Goal: Transaction & Acquisition: Purchase product/service

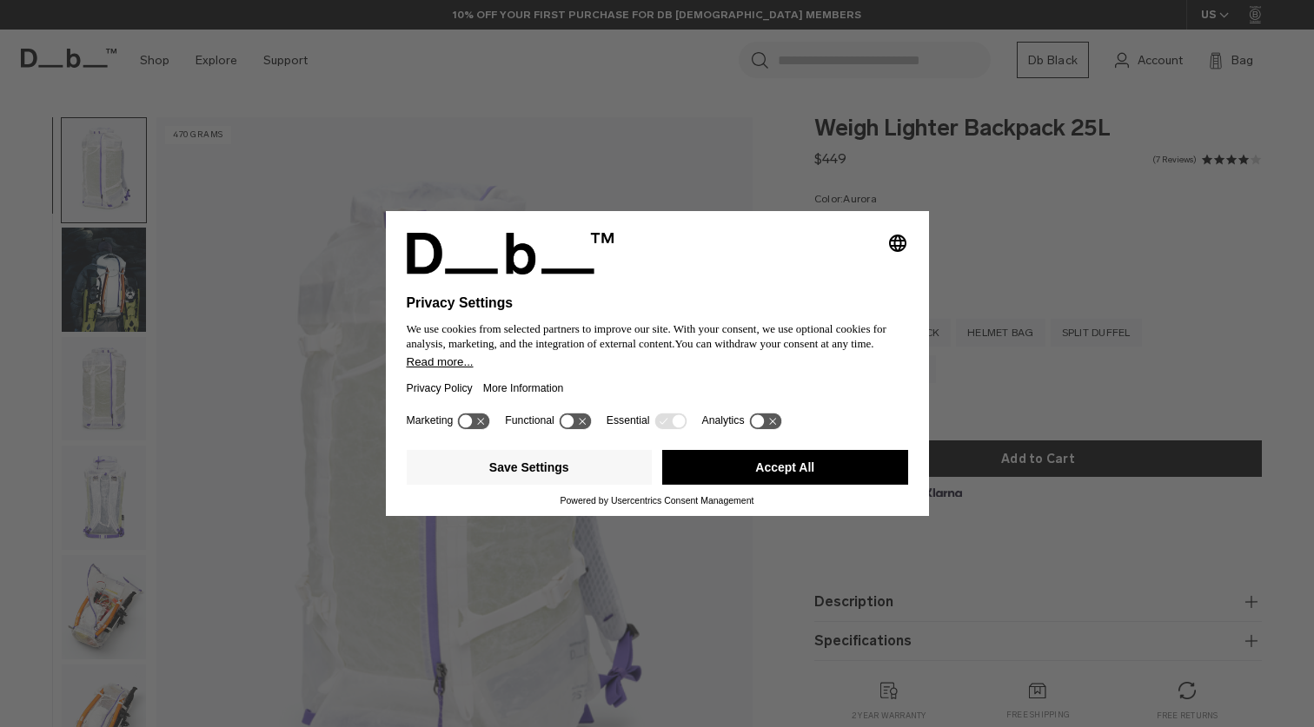
click at [737, 474] on button "Accept All" at bounding box center [785, 467] width 246 height 35
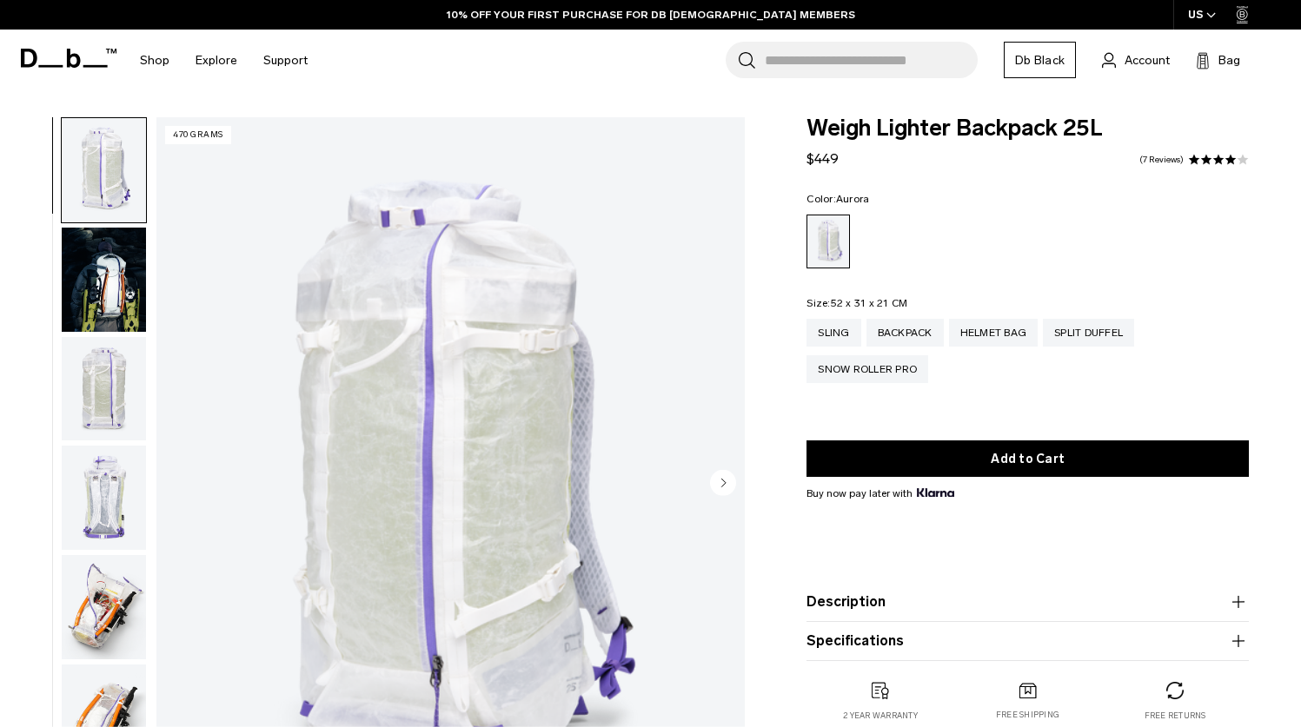
click at [536, 446] on img "1 / 18" at bounding box center [450, 484] width 588 height 734
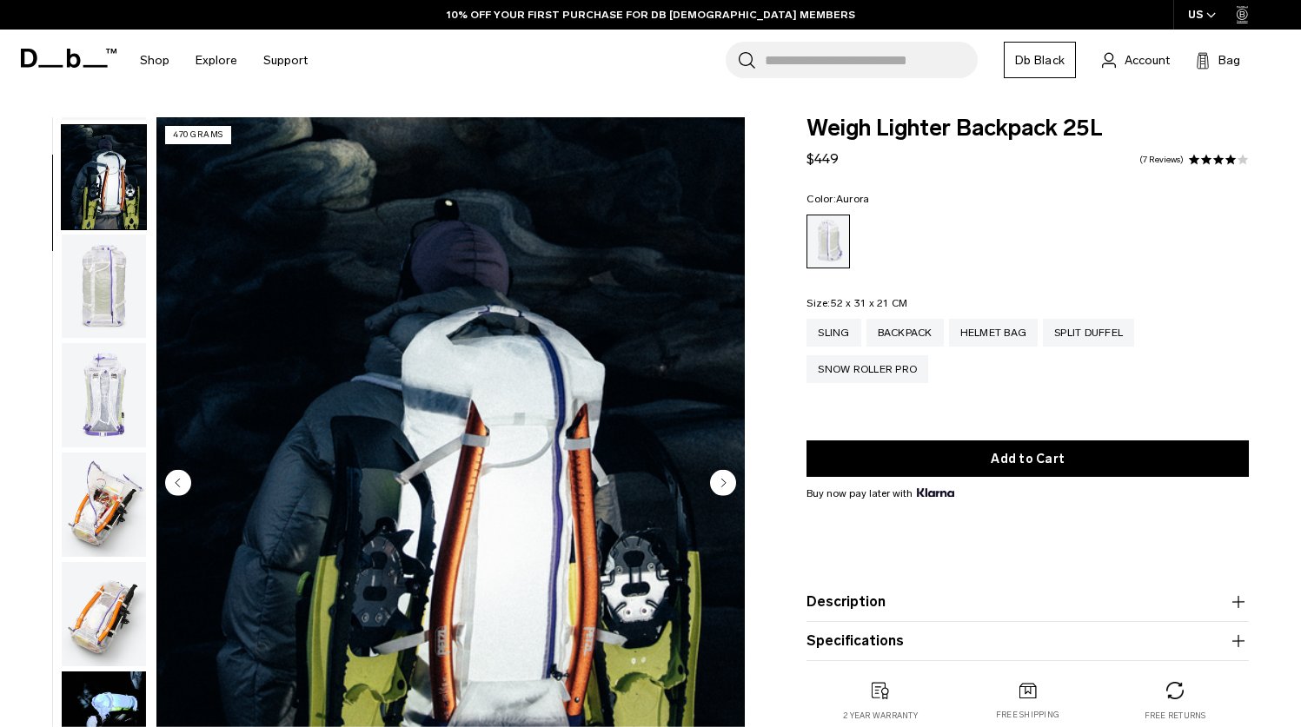
scroll to position [109, 0]
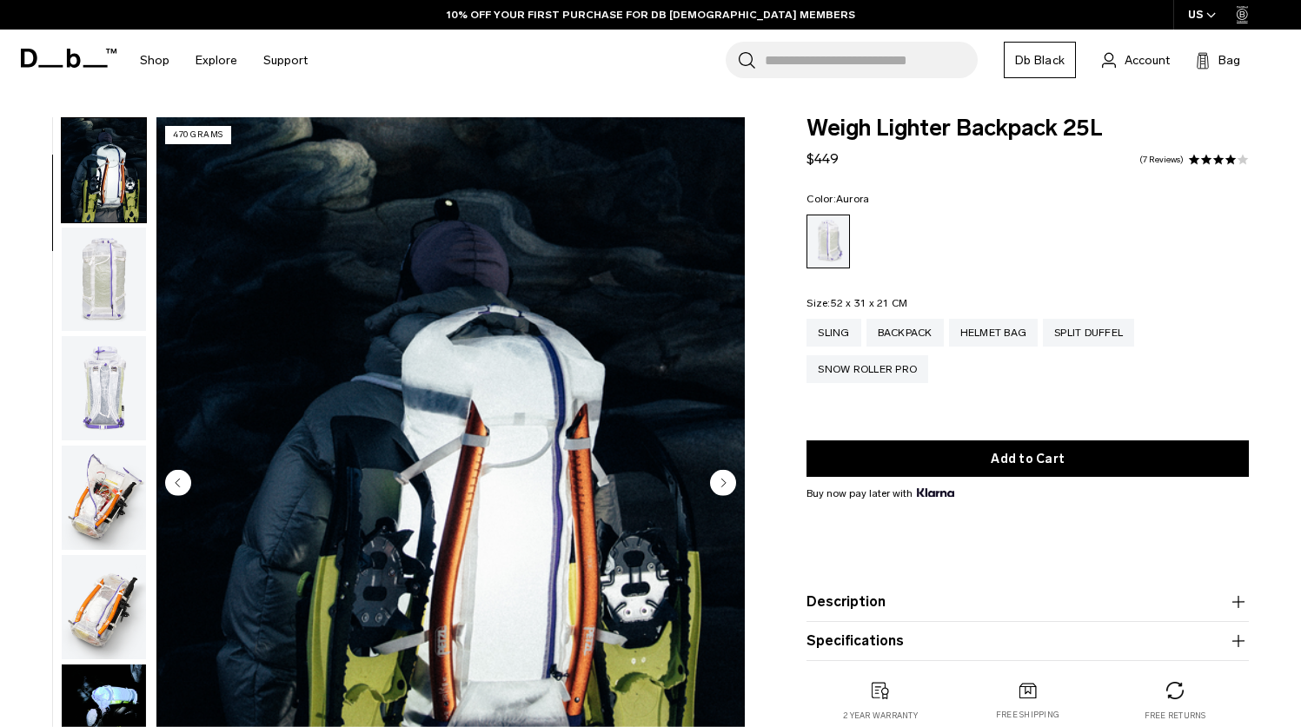
click at [725, 487] on circle "Next slide" at bounding box center [723, 482] width 26 height 26
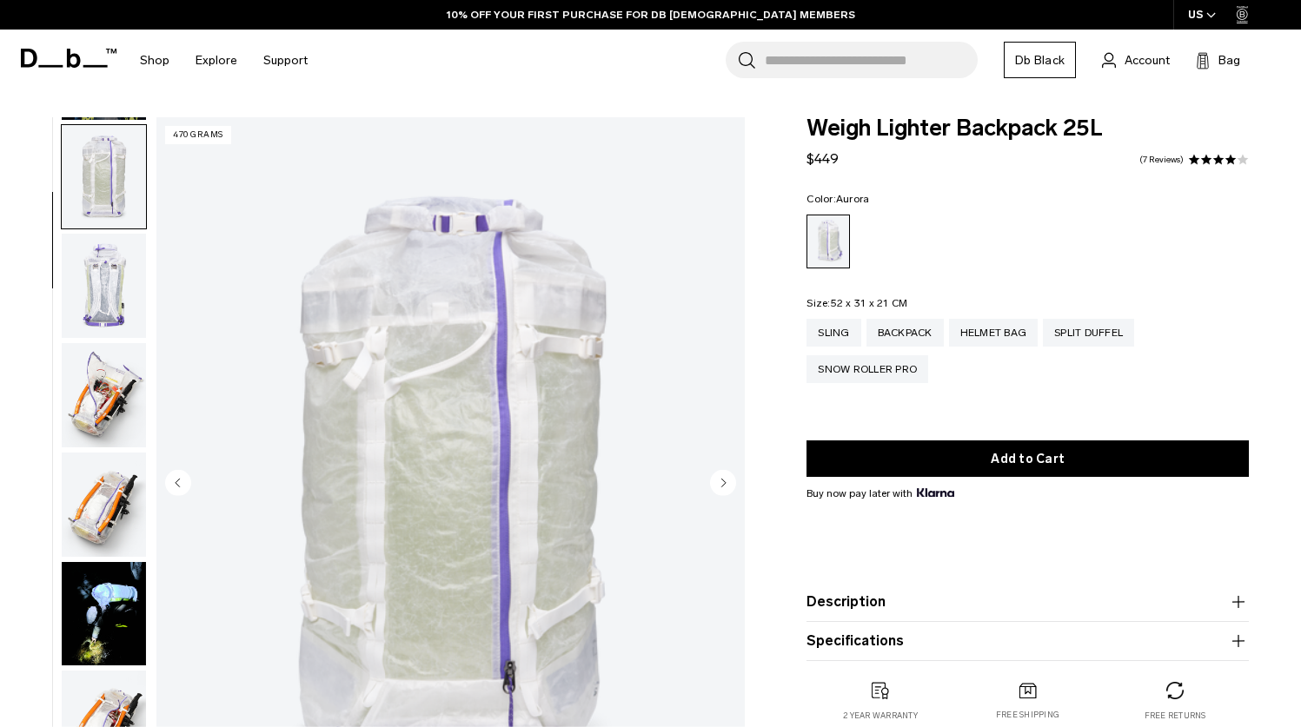
scroll to position [219, 0]
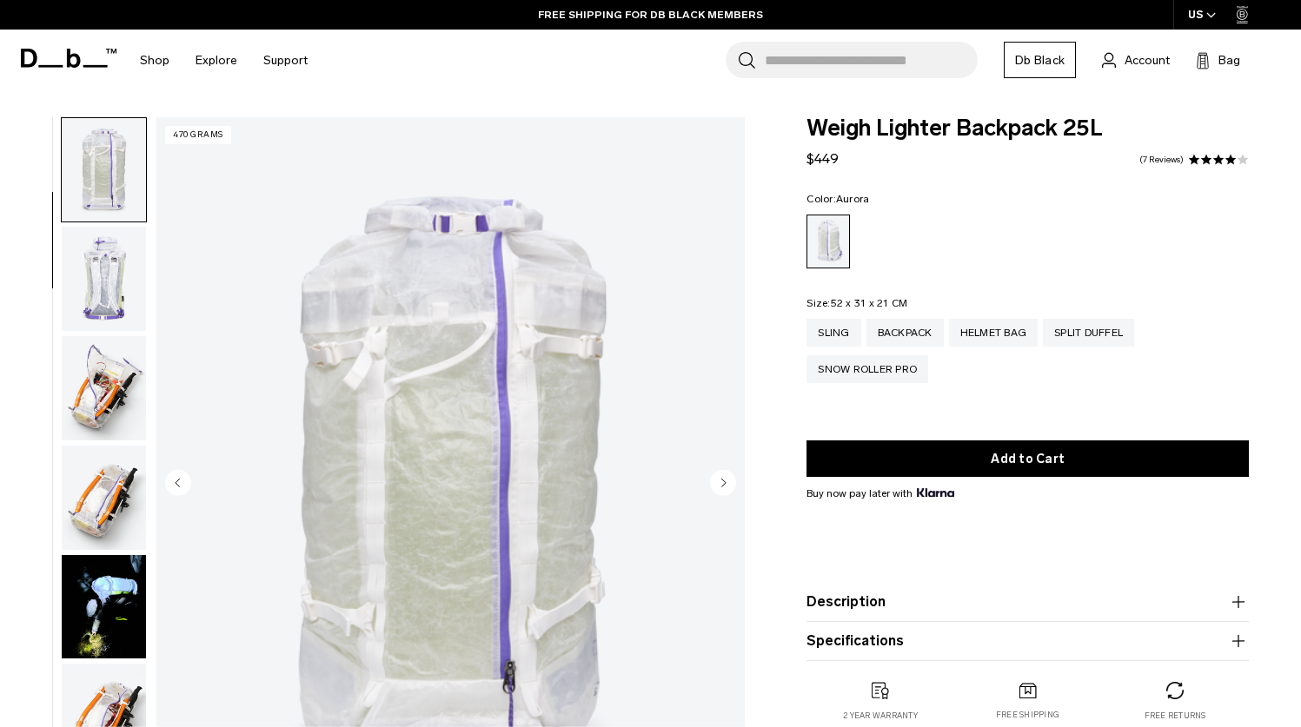
click at [725, 487] on circle "Next slide" at bounding box center [723, 482] width 26 height 26
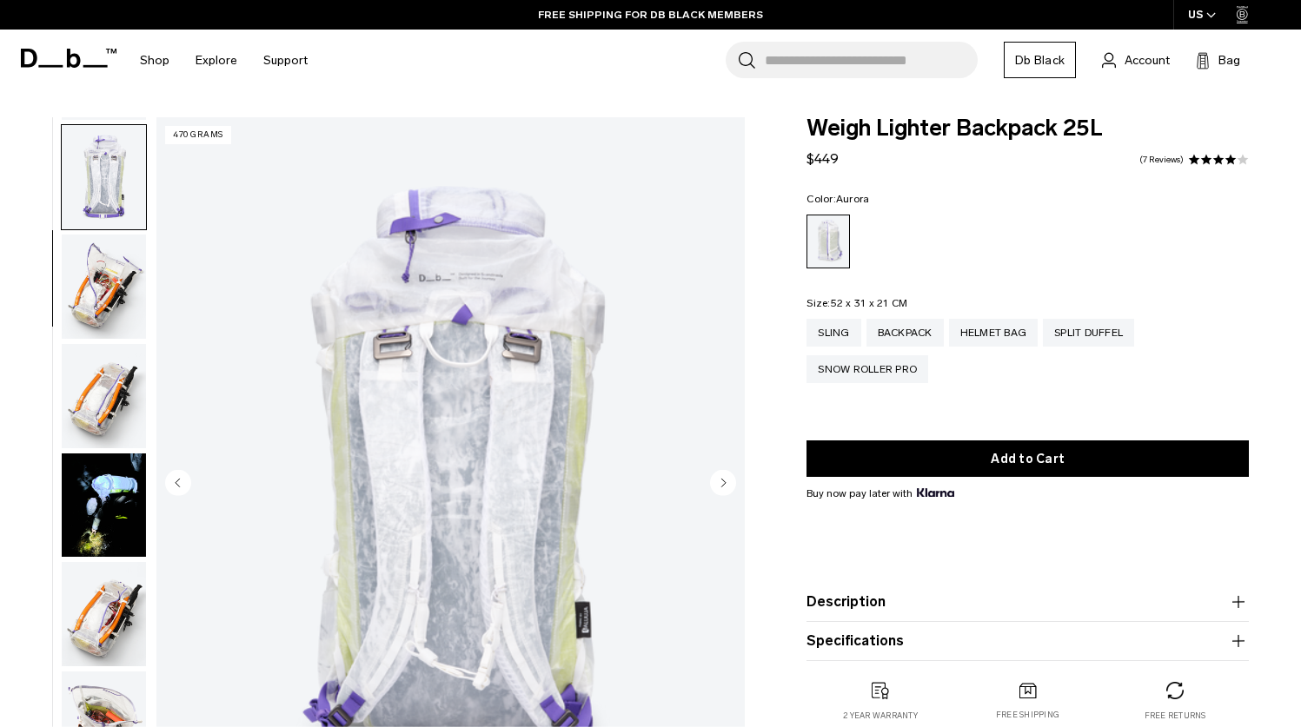
scroll to position [328, 0]
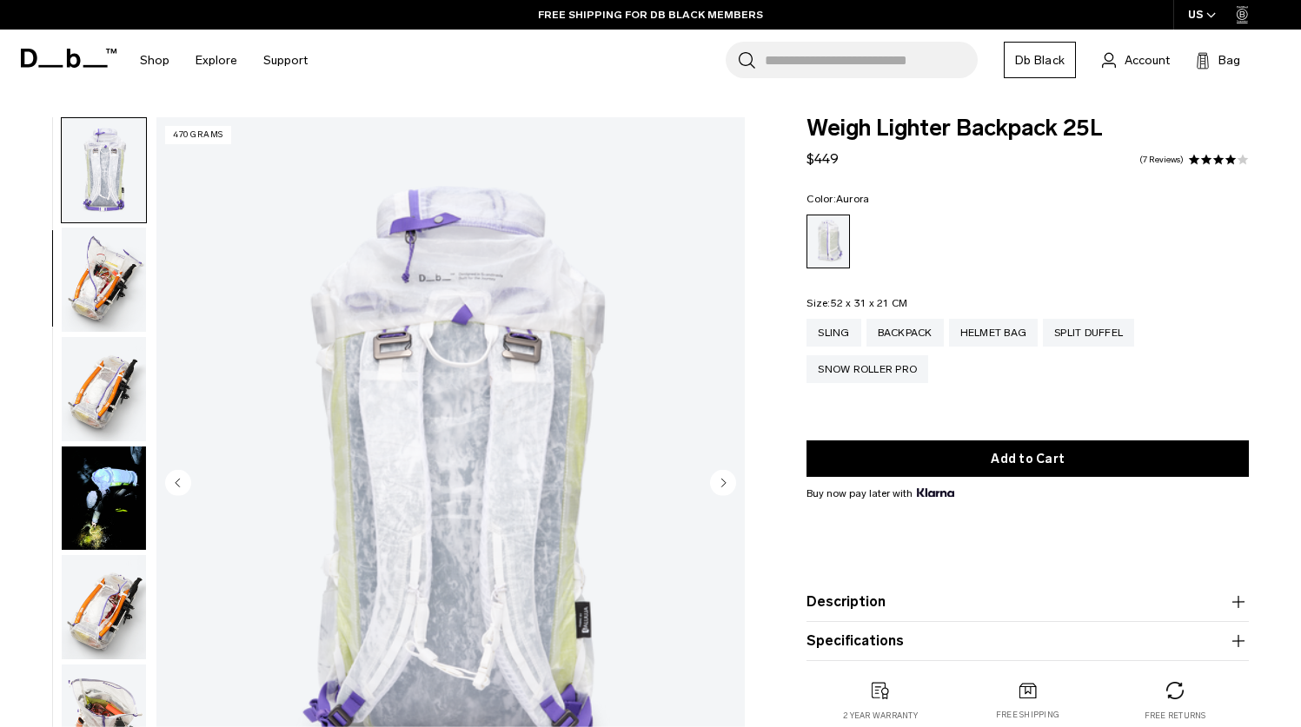
click at [725, 487] on circle "Next slide" at bounding box center [723, 482] width 26 height 26
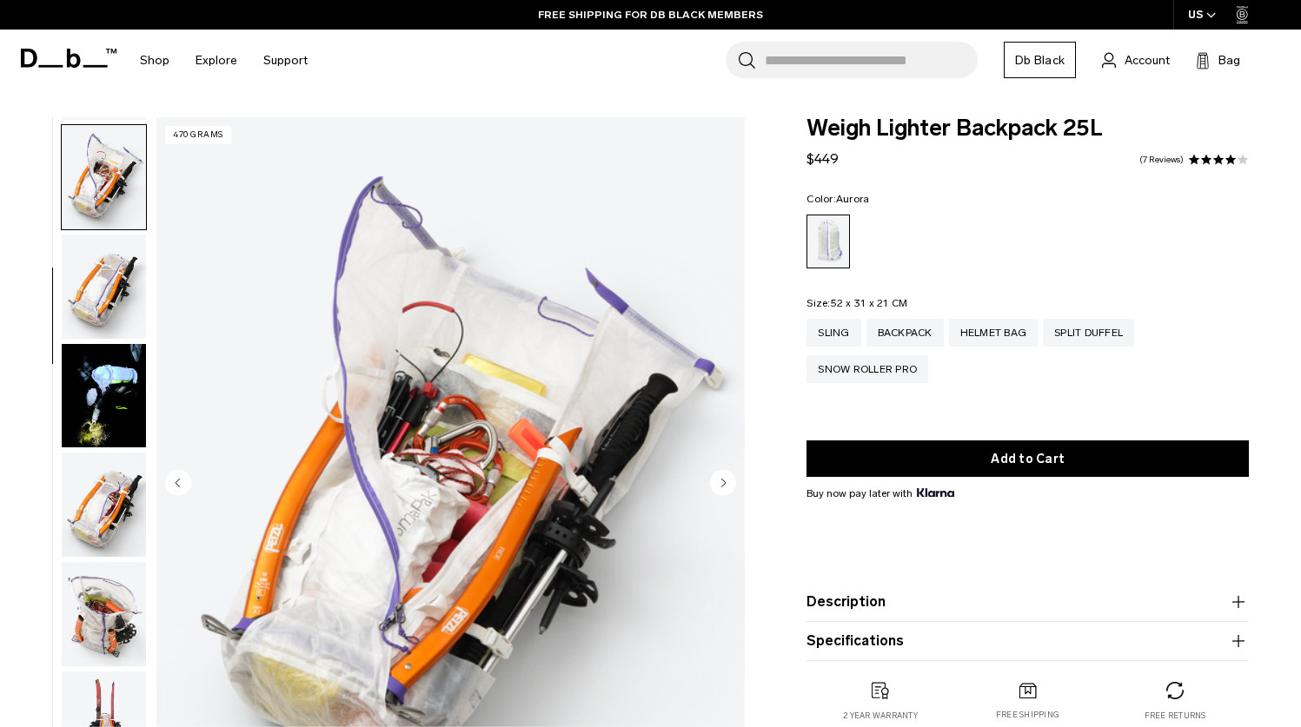
scroll to position [437, 0]
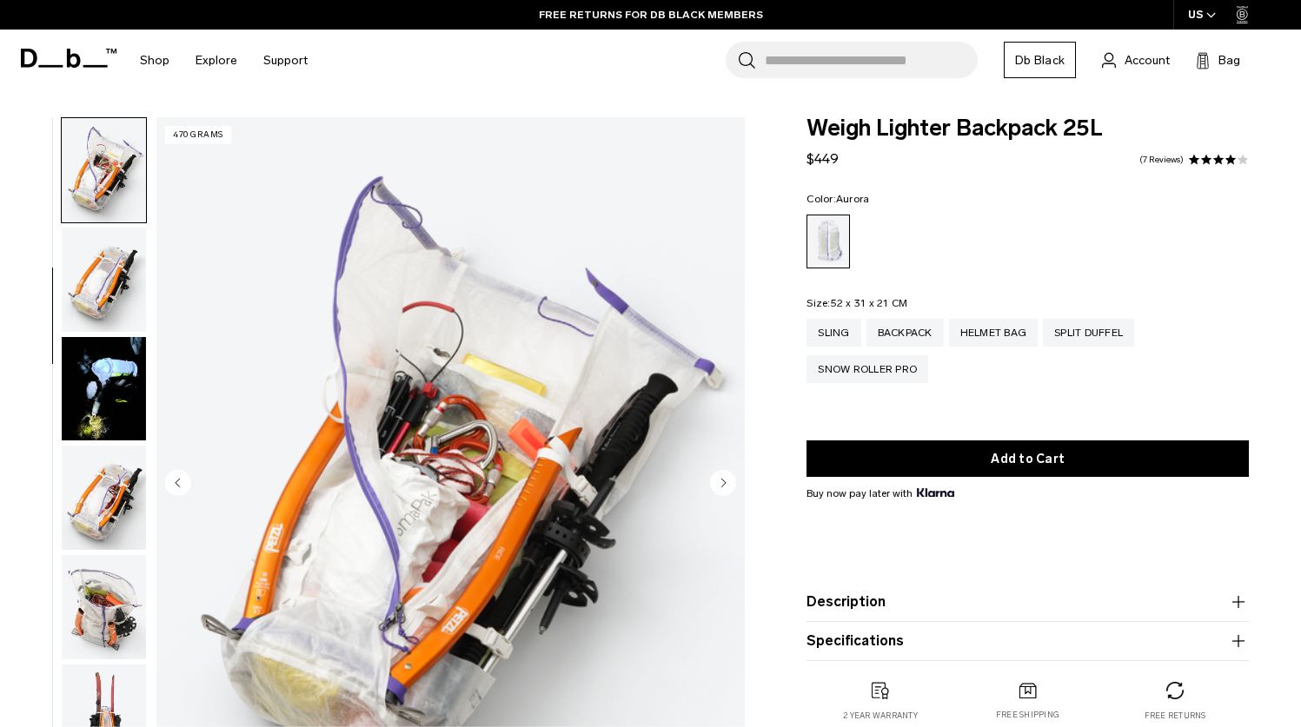
click at [725, 490] on circle "Next slide" at bounding box center [723, 482] width 26 height 26
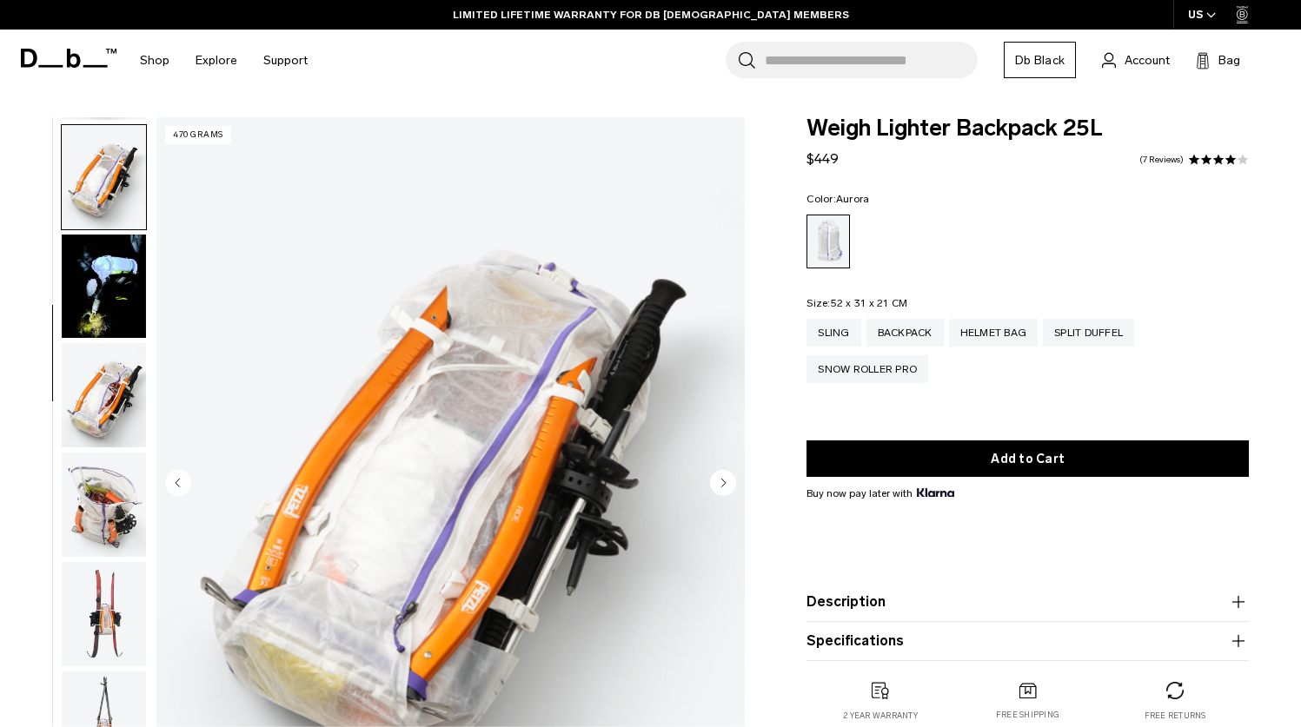
scroll to position [546, 0]
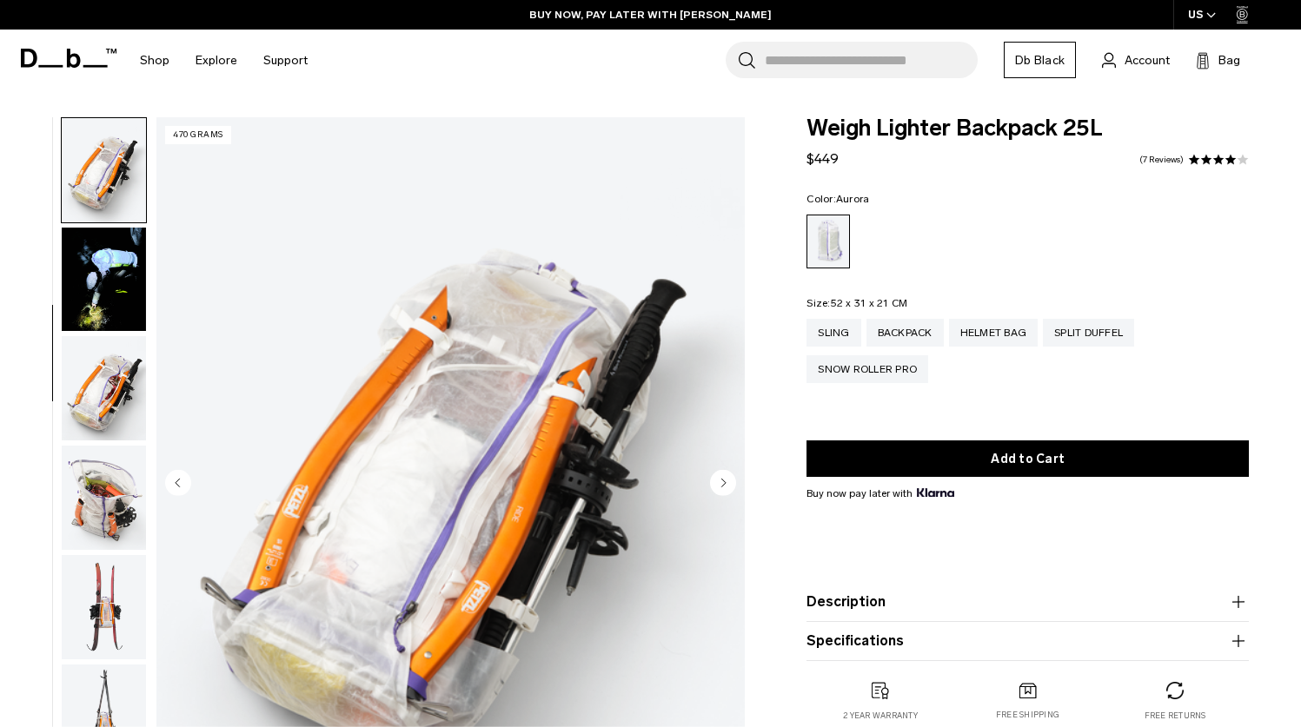
click at [725, 490] on circle "Next slide" at bounding box center [723, 482] width 26 height 26
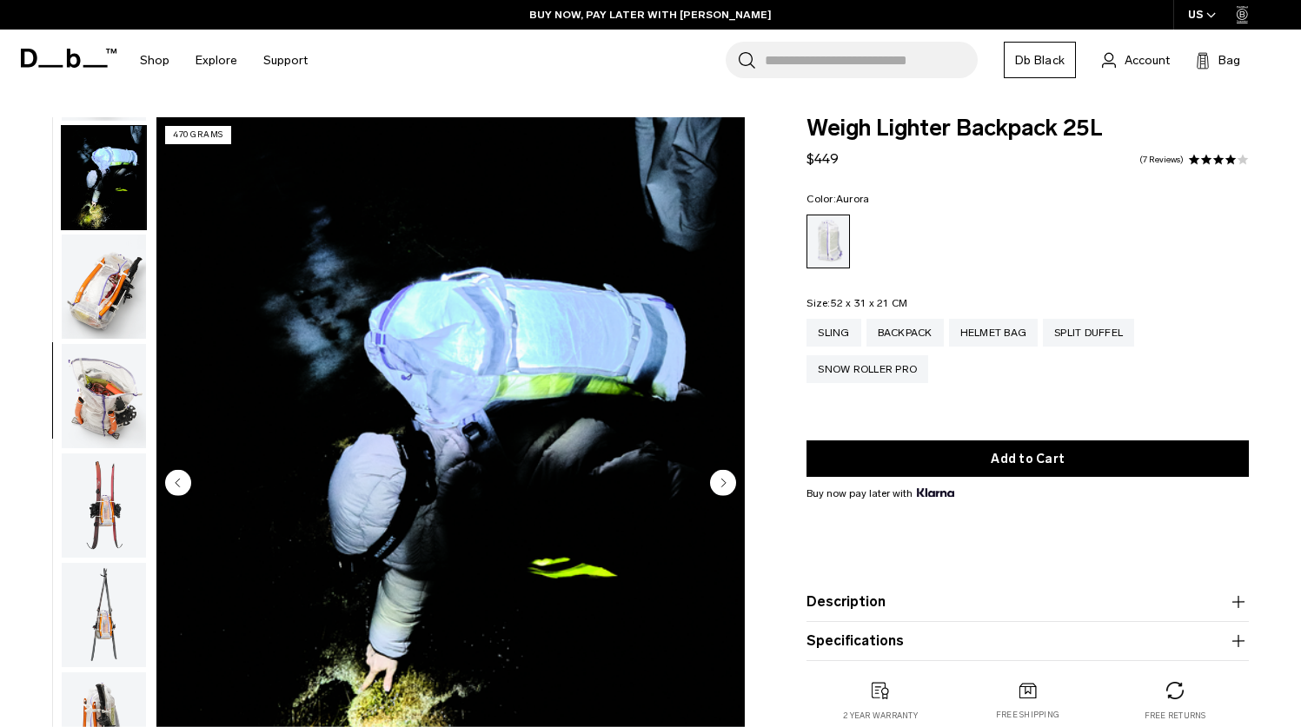
scroll to position [656, 0]
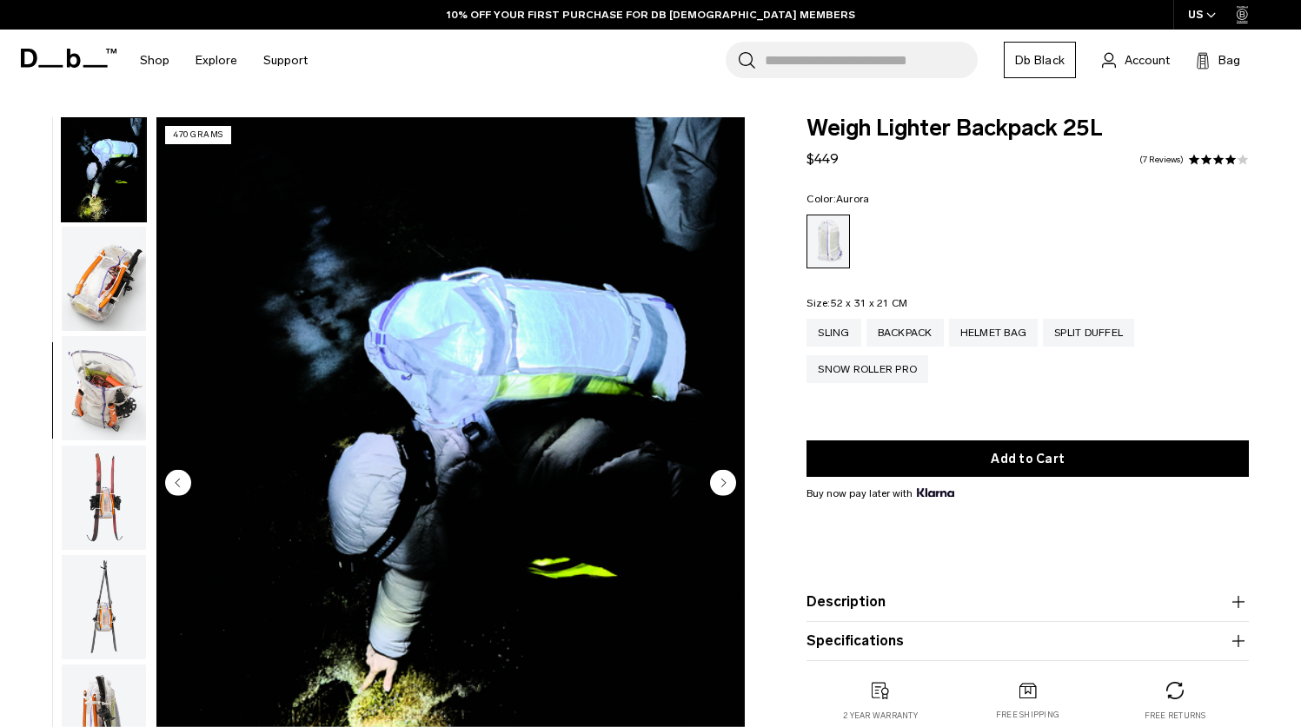
click at [725, 490] on circle "Next slide" at bounding box center [723, 482] width 26 height 26
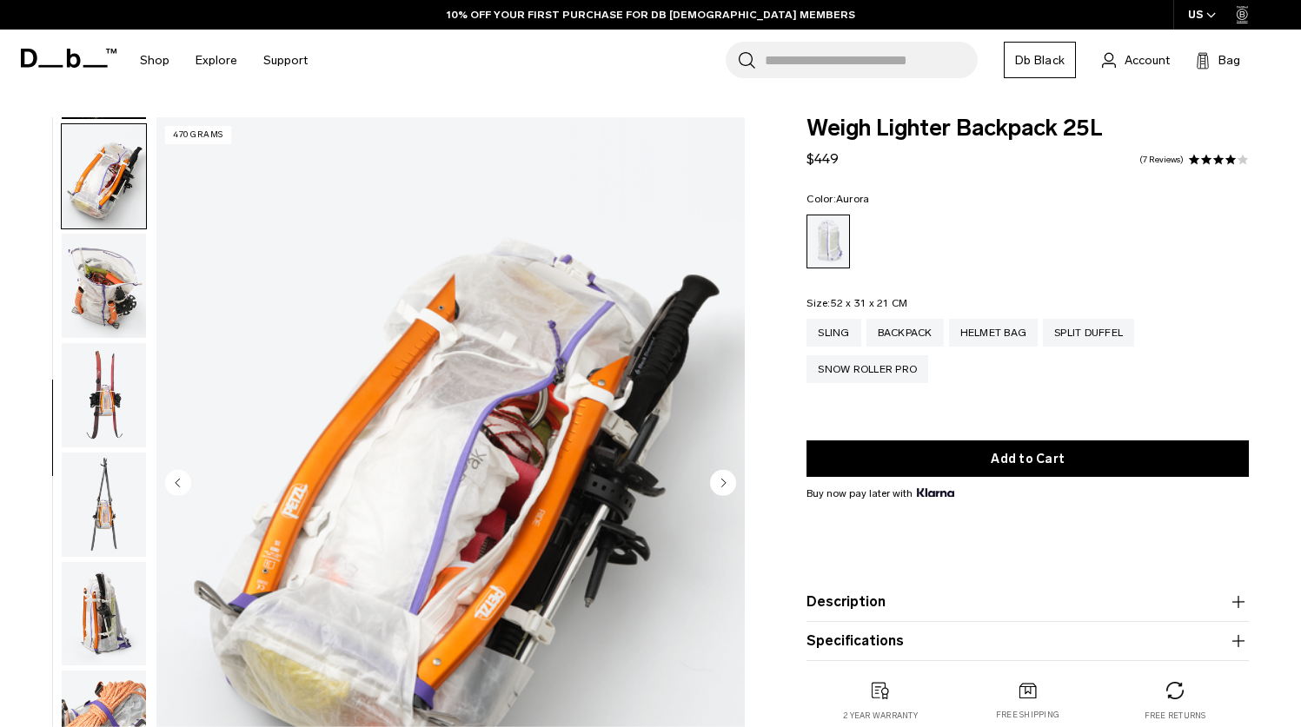
scroll to position [765, 0]
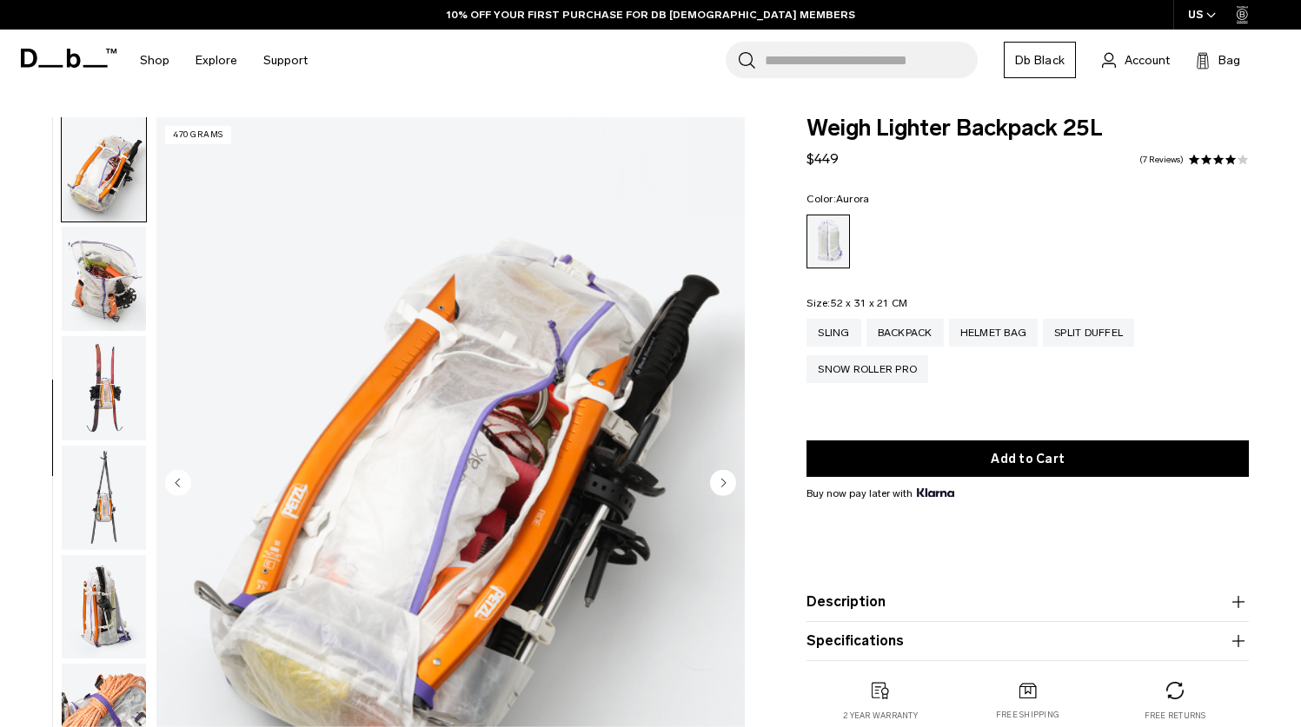
click at [725, 490] on circle "Next slide" at bounding box center [723, 482] width 26 height 26
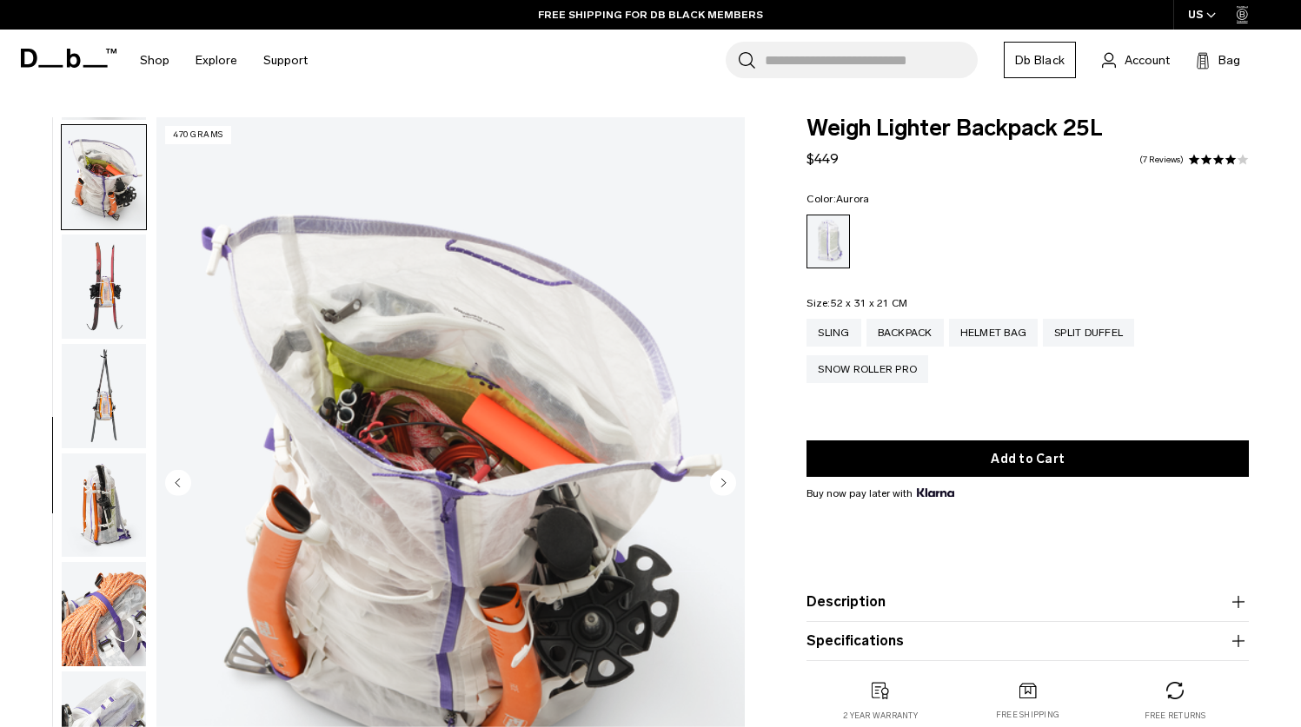
scroll to position [874, 0]
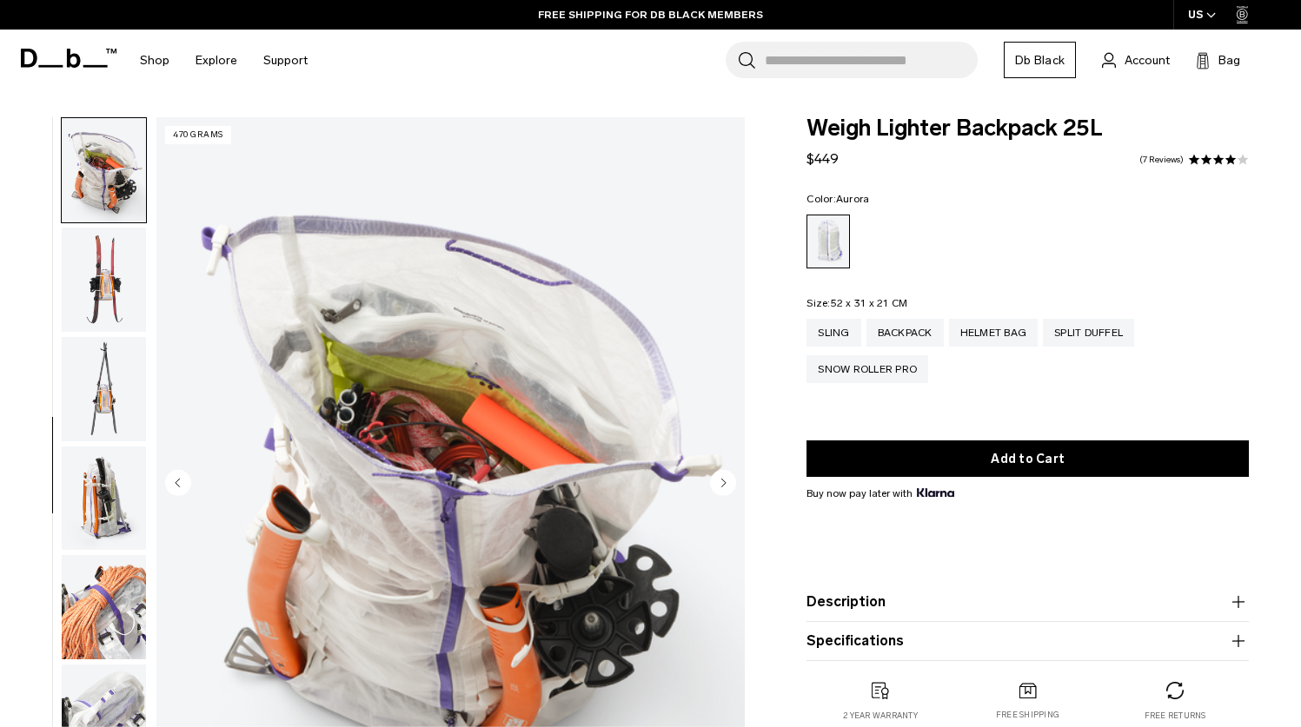
click at [725, 490] on circle "Next slide" at bounding box center [723, 482] width 26 height 26
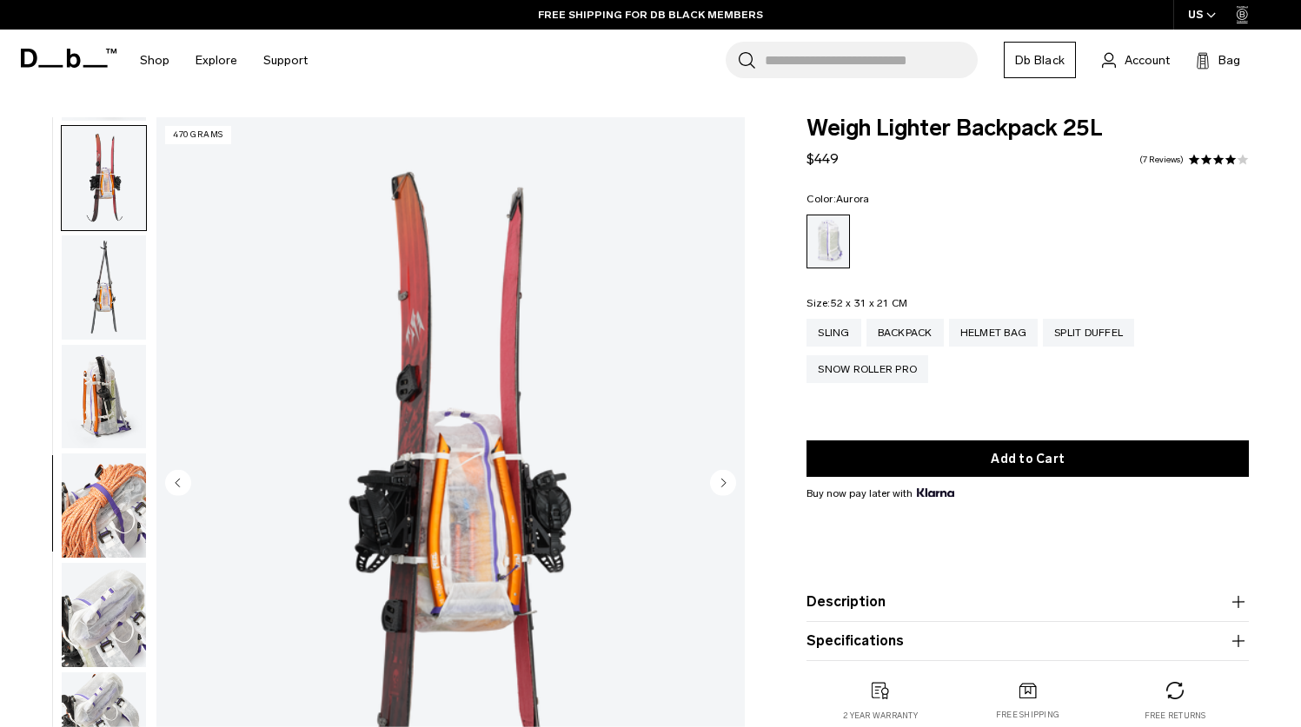
scroll to position [983, 0]
